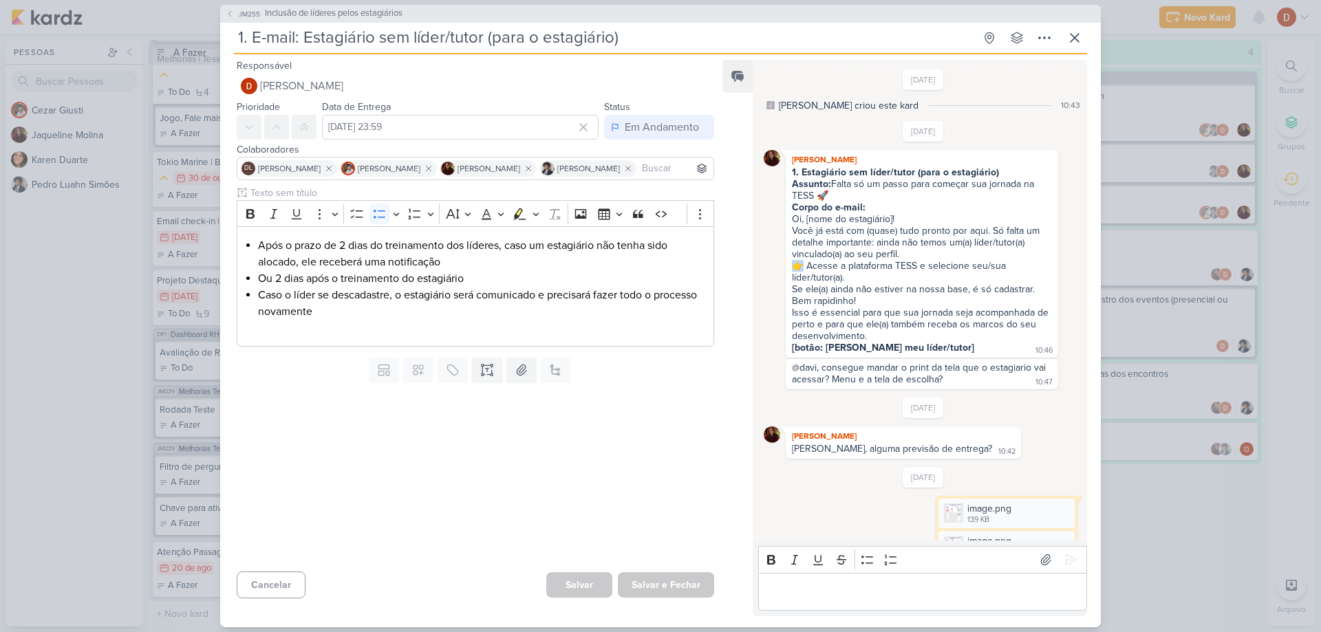
click at [799, 268] on div "👉 Acesse a plataforma TESS e selecione seu/sua líder/tutor(a). Se ele(a) ainda …" at bounding box center [922, 283] width 260 height 47
copy div "👉"
click at [928, 215] on div "Corpo do e-mail: Oi, [nome do estagiário]!" at bounding box center [922, 213] width 260 height 23
drag, startPoint x: 837, startPoint y: 199, endPoint x: 834, endPoint y: 189, distance: 10.7
click at [834, 189] on div "Assunto: Falta só um passo para começar sua jornada na TESS 🚀" at bounding box center [922, 189] width 260 height 23
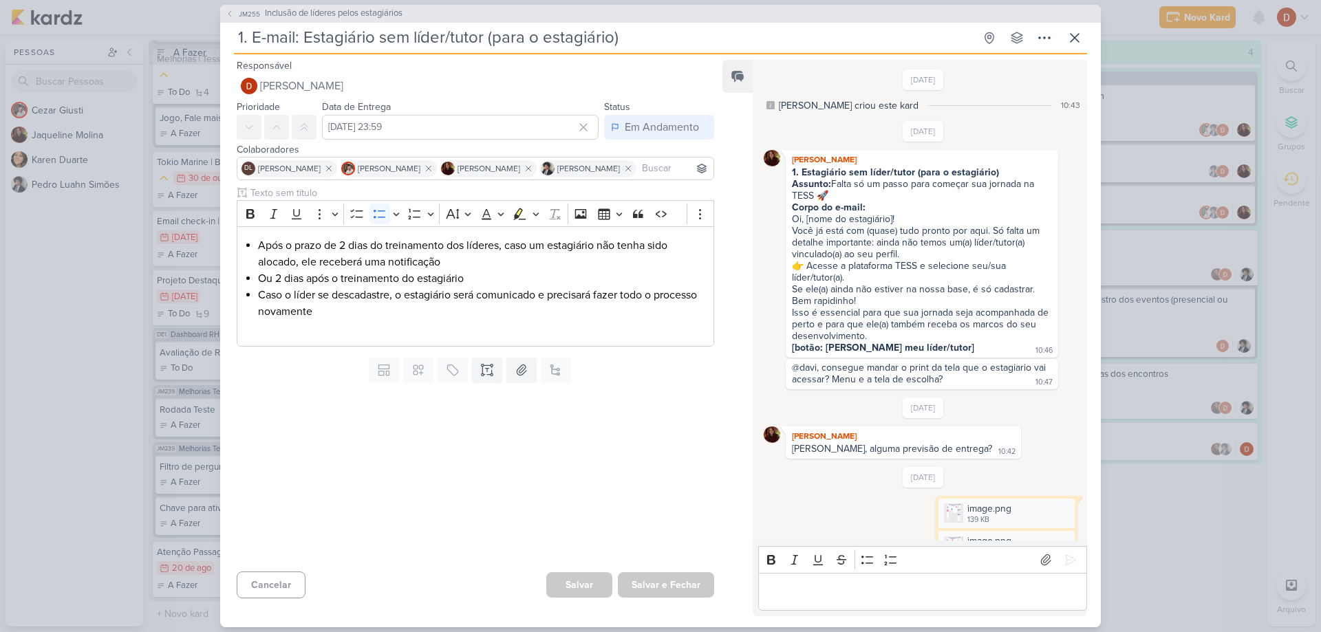
copy div "Falta só um passo para começar sua jornada na TESS 🚀"
click at [928, 276] on div "👉 Acesse a plataforma TESS e selecione seu/sua líder/tutor(a). Se ele(a) ainda …" at bounding box center [922, 283] width 260 height 47
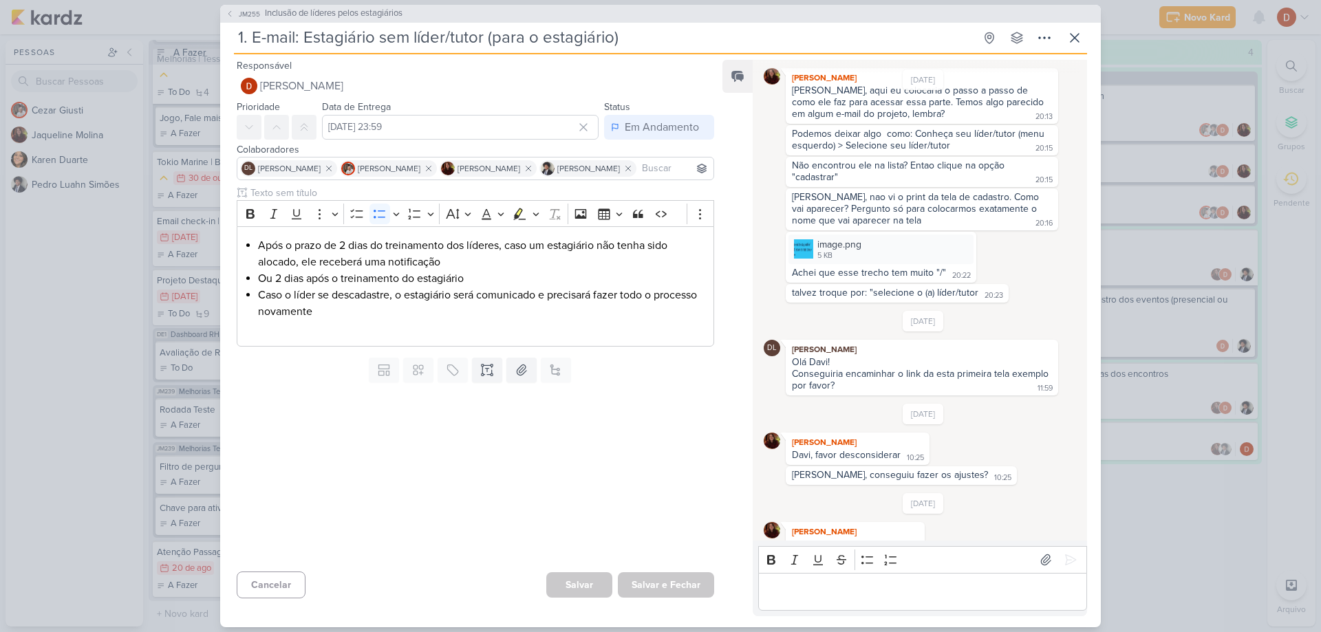
scroll to position [810, 0]
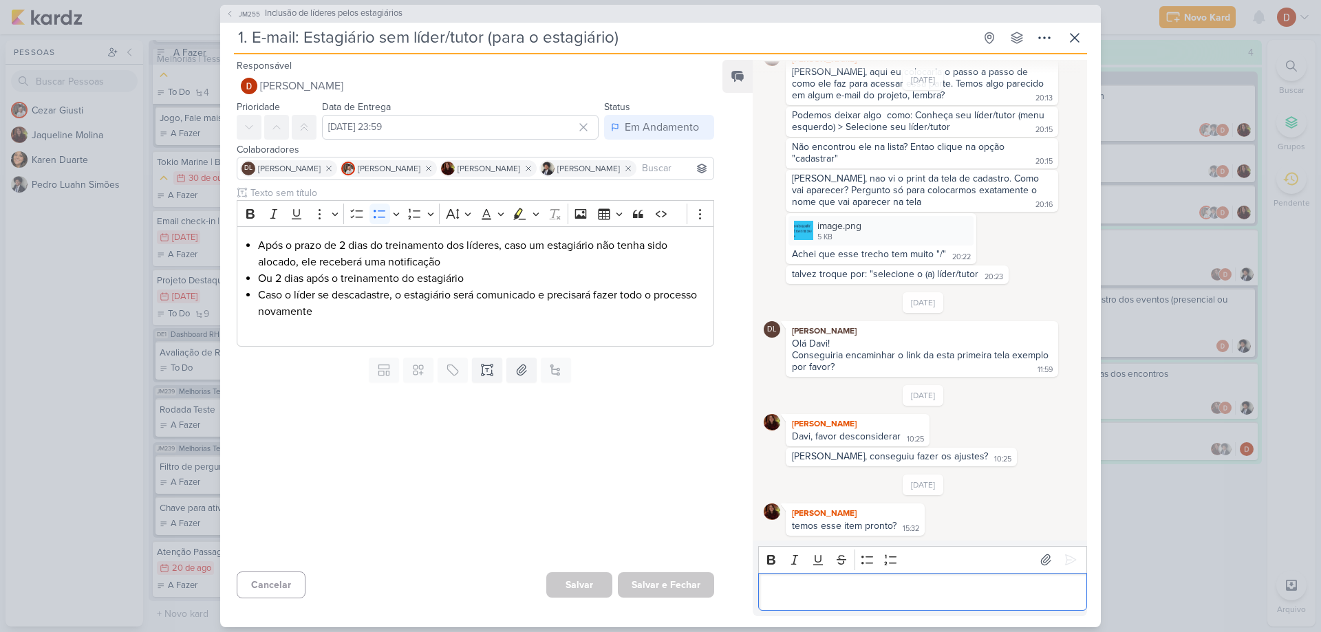
click at [773, 597] on p "Editor editing area: main" at bounding box center [922, 591] width 314 height 17
click at [1078, 41] on icon at bounding box center [1075, 38] width 8 height 8
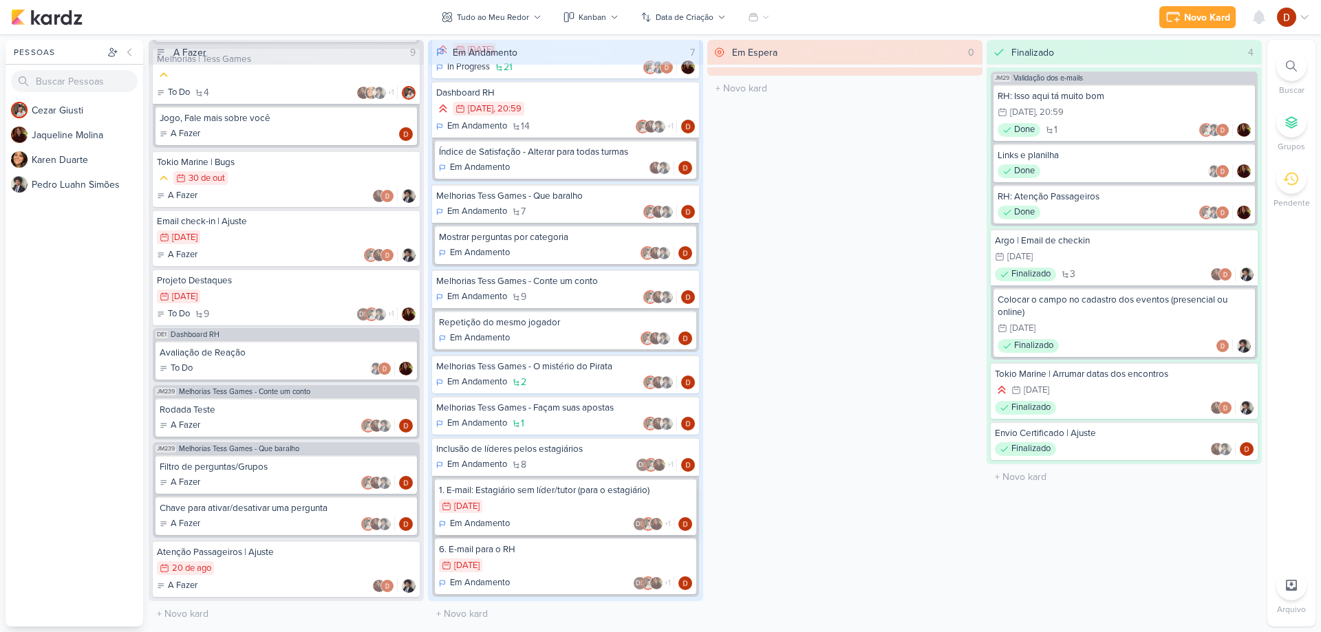
click at [515, 506] on div "28/7 [DATE]" at bounding box center [565, 507] width 253 height 15
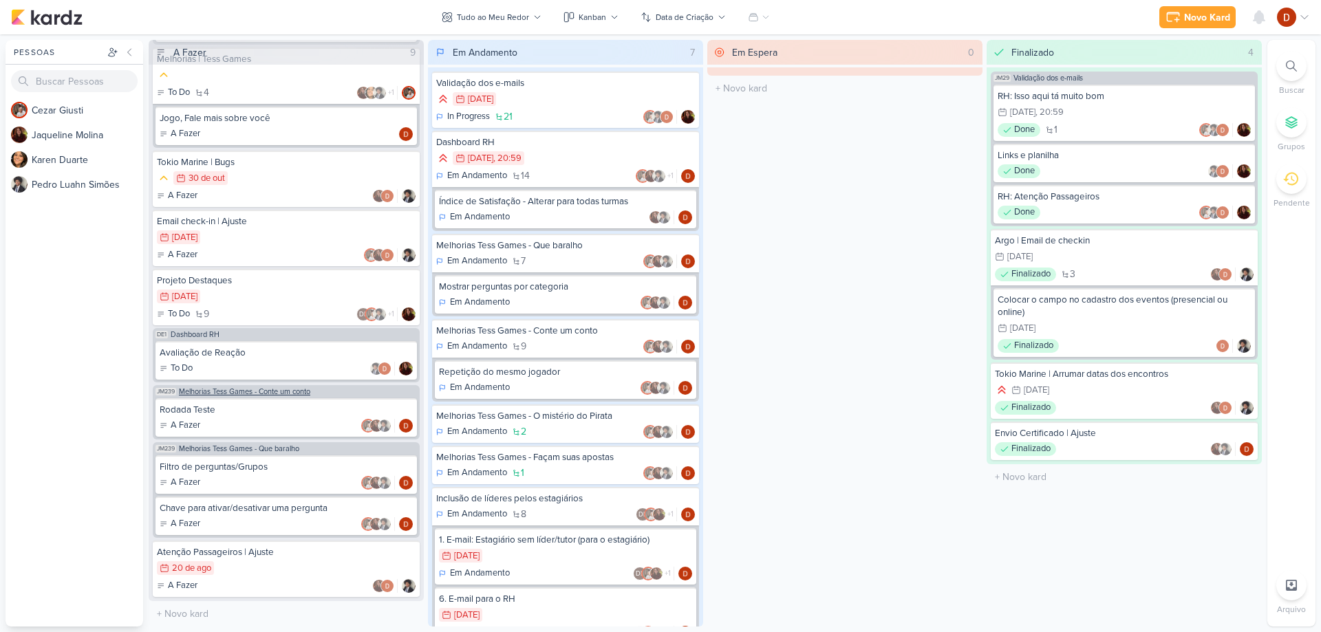
scroll to position [50, 0]
